Goal: Book appointment/travel/reservation

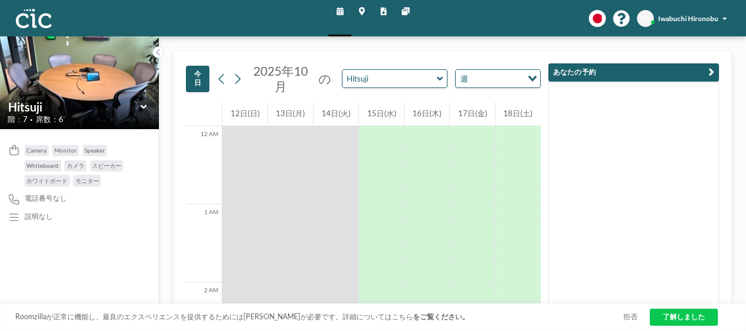
scroll to position [717, 0]
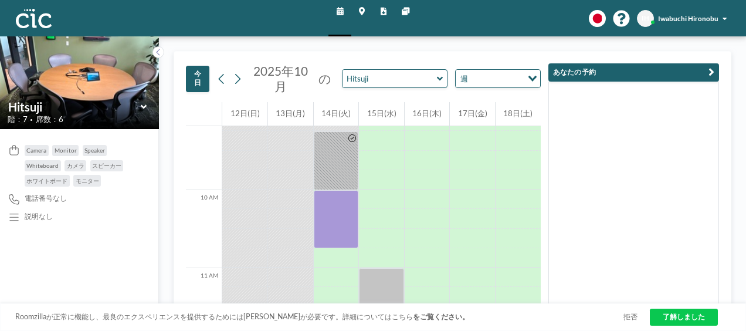
click at [48, 16] on img at bounding box center [34, 18] width 36 height 19
click at [160, 50] on icon at bounding box center [158, 53] width 6 height 10
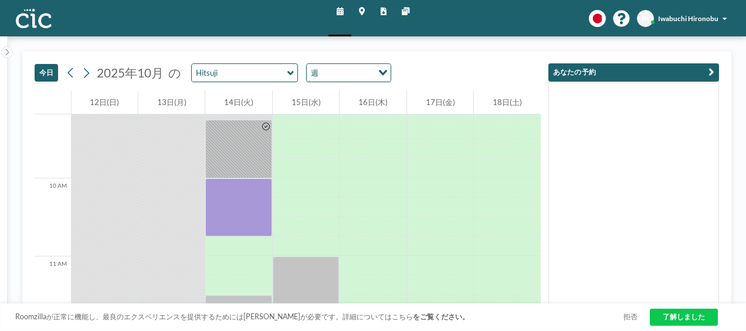
click at [679, 19] on span "Iwabuchi Hironobu" at bounding box center [688, 19] width 60 height 8
click at [341, 12] on icon at bounding box center [340, 12] width 7 height 8
click at [339, 15] on icon at bounding box center [340, 12] width 7 height 8
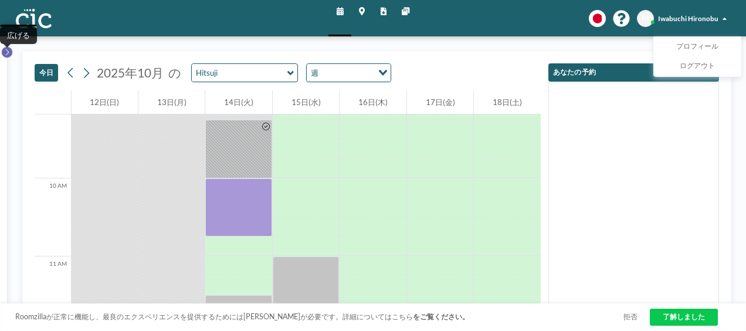
click at [9, 55] on icon at bounding box center [7, 53] width 6 height 10
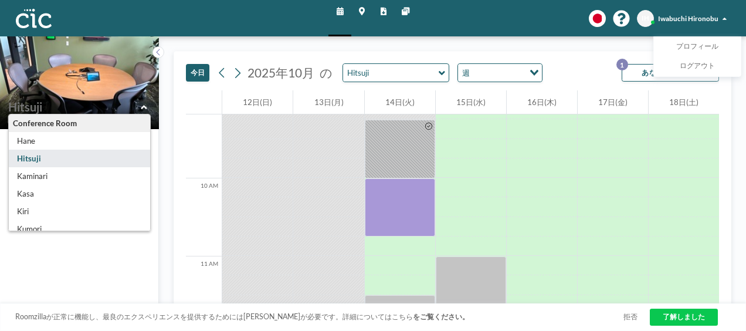
click at [52, 114] on input "text" at bounding box center [74, 107] width 132 height 14
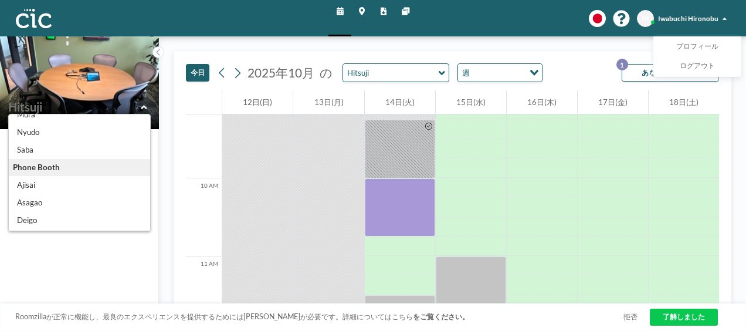
scroll to position [199, 0]
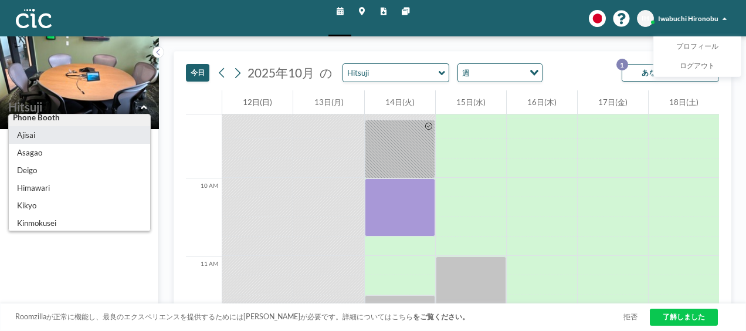
type input "Ajisai"
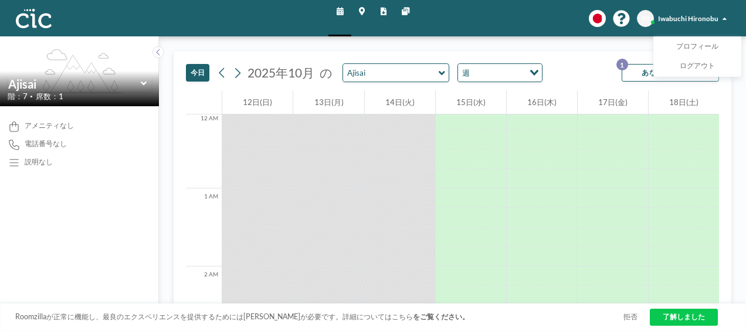
scroll to position [0, 0]
click at [439, 77] on icon at bounding box center [442, 73] width 6 height 10
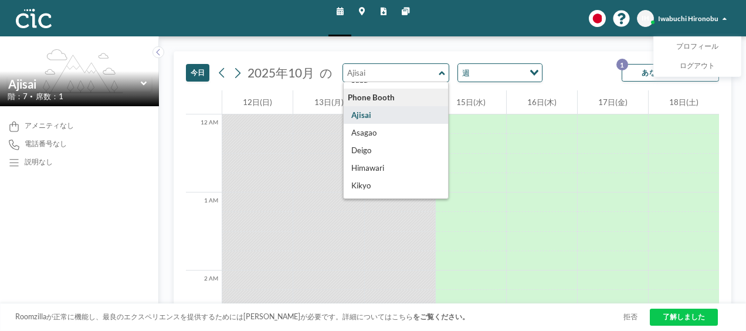
scroll to position [187, 0]
type input "Asagao"
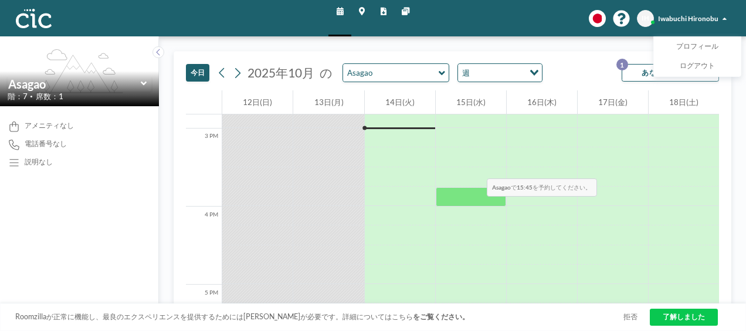
scroll to position [1155, 0]
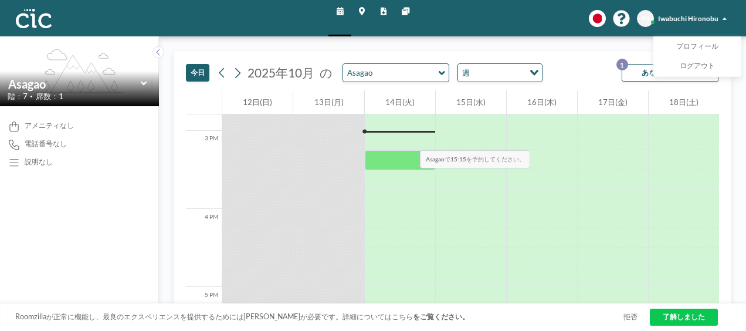
click at [399, 135] on div at bounding box center [400, 139] width 70 height 19
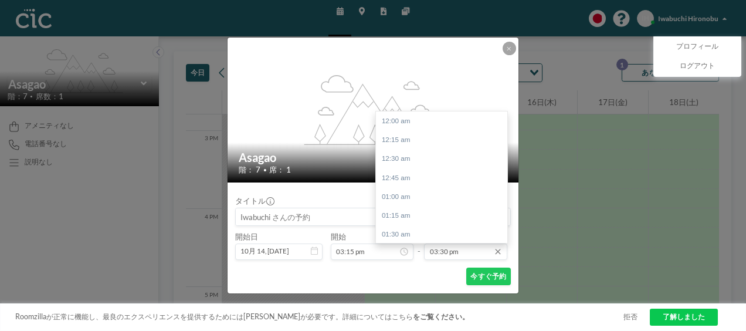
scroll to position [1174, 0]
click at [500, 250] on icon at bounding box center [497, 251] width 9 height 9
click at [428, 144] on div "03:45 pm" at bounding box center [444, 139] width 137 height 19
type input "03:45 pm"
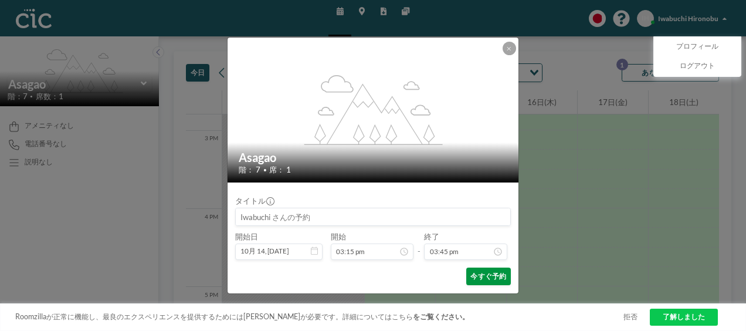
click at [480, 275] on button "今すぐ予約" at bounding box center [488, 277] width 45 height 18
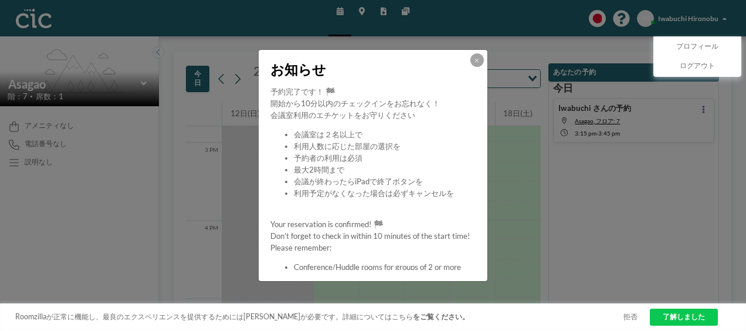
click at [727, 19] on div "お知らせ 予約完了です！ 🏁 開始から10分以内のチェックインをお忘れなく！ 会議室利用のエチケットをお守りください 会議室は２名以上で 利用人数に応じた部屋…" at bounding box center [373, 165] width 746 height 331
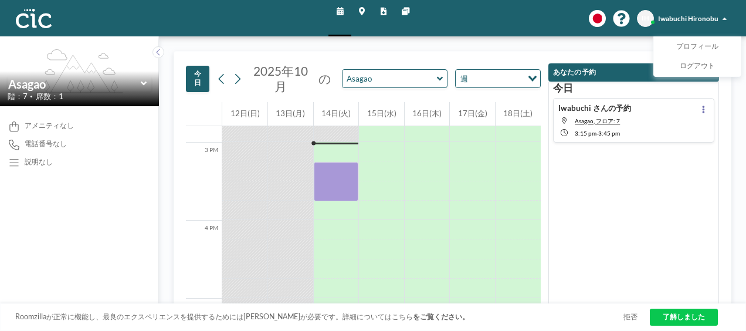
click at [716, 19] on span "Iwabuchi Hironobu" at bounding box center [688, 19] width 60 height 8
click at [706, 23] on div "Iwabuchi Hironobu" at bounding box center [692, 18] width 69 height 10
click at [704, 48] on span "プロフィール" at bounding box center [697, 47] width 42 height 10
